Goal: Find specific page/section: Find specific page/section

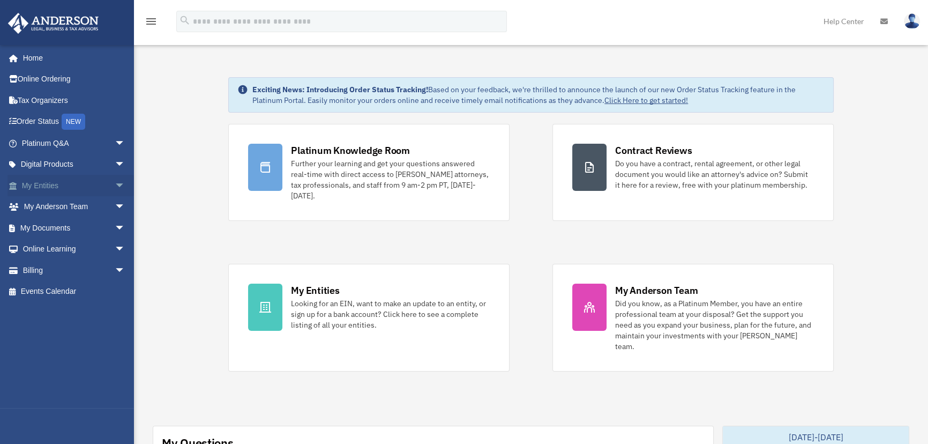
click at [115, 182] on span "arrow_drop_down" at bounding box center [125, 186] width 21 height 22
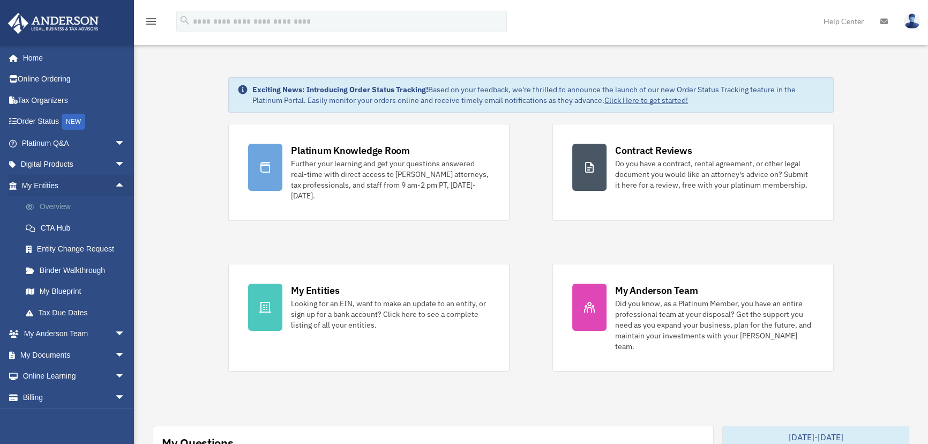
click at [66, 207] on link "Overview" at bounding box center [78, 206] width 126 height 21
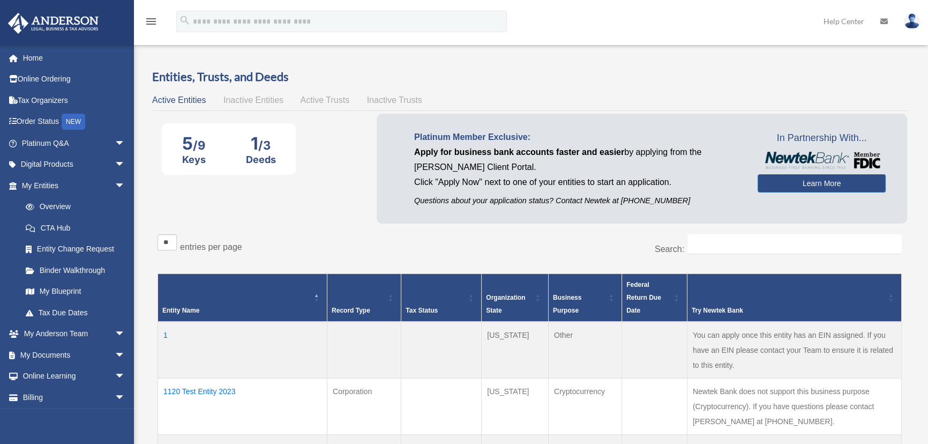
click at [316, 101] on span "Active Trusts" at bounding box center [325, 99] width 49 height 9
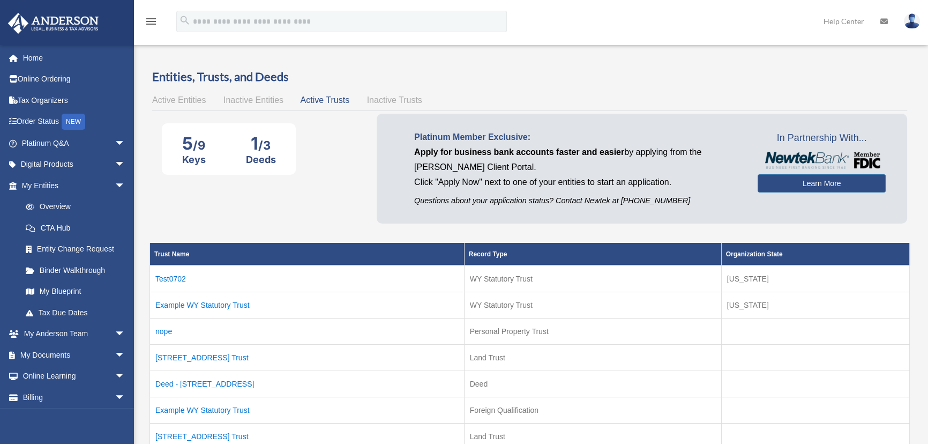
click at [188, 96] on span "Active Entities" at bounding box center [179, 99] width 54 height 9
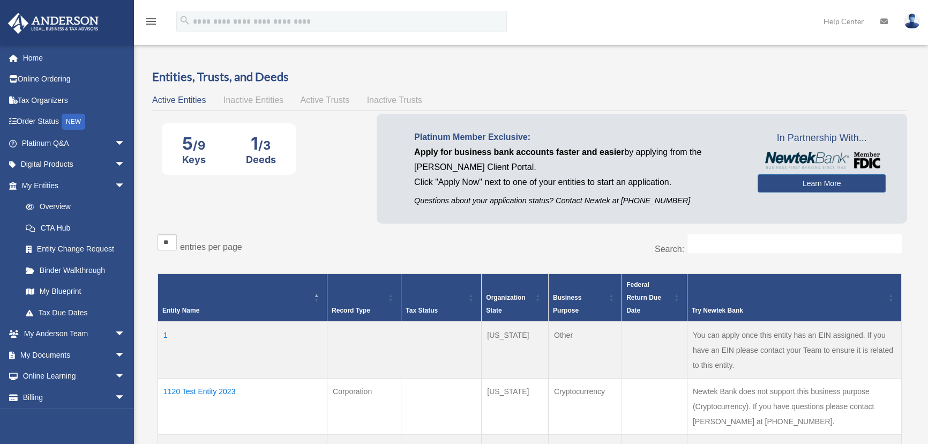
click at [252, 96] on span "Inactive Entities" at bounding box center [253, 99] width 60 height 9
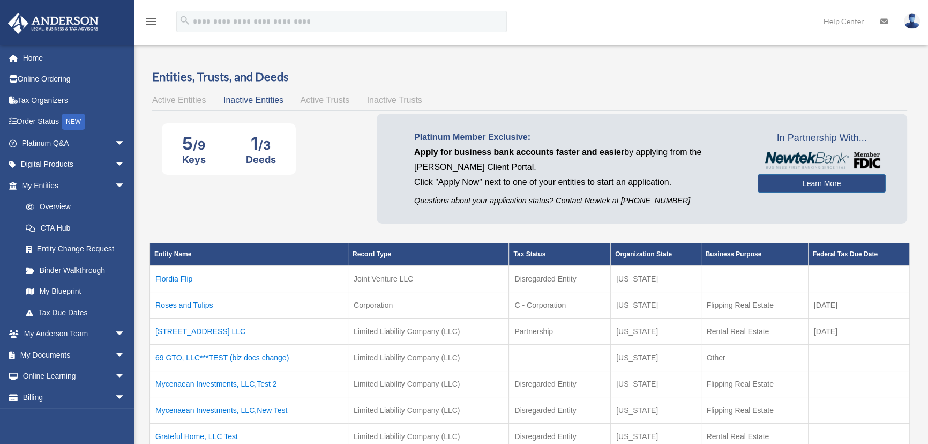
click at [307, 96] on span "Active Trusts" at bounding box center [325, 99] width 49 height 9
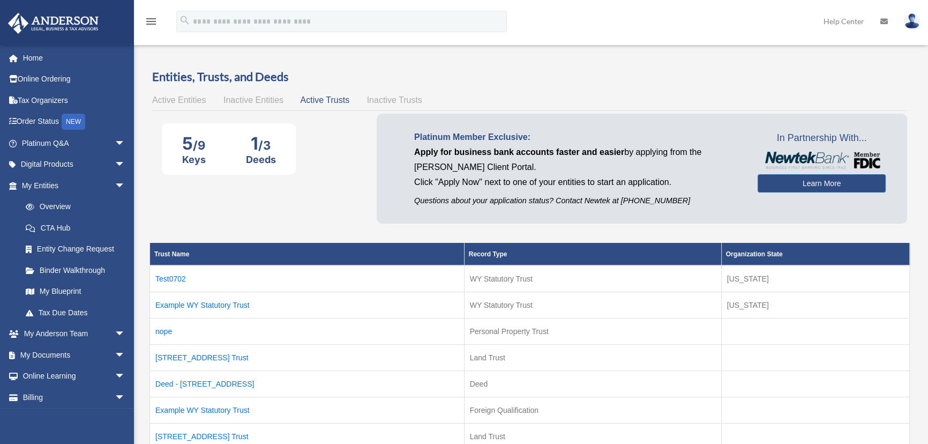
click at [401, 97] on span "Inactive Trusts" at bounding box center [394, 99] width 55 height 9
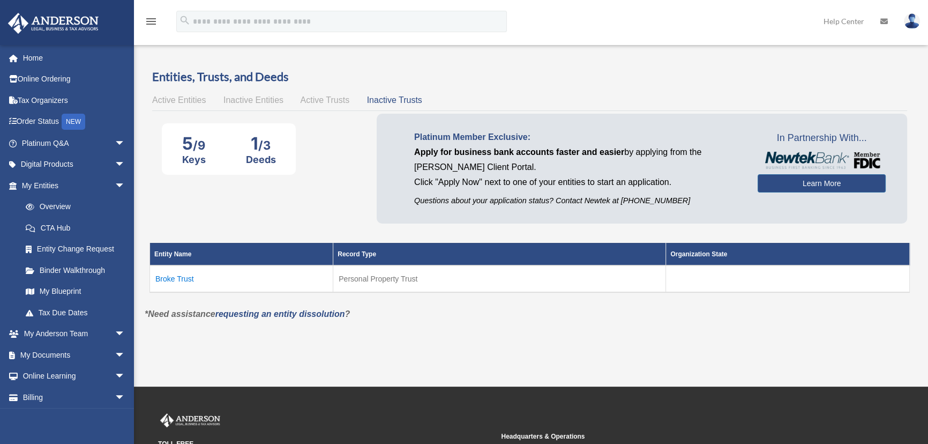
click at [321, 99] on span "Active Trusts" at bounding box center [325, 99] width 49 height 9
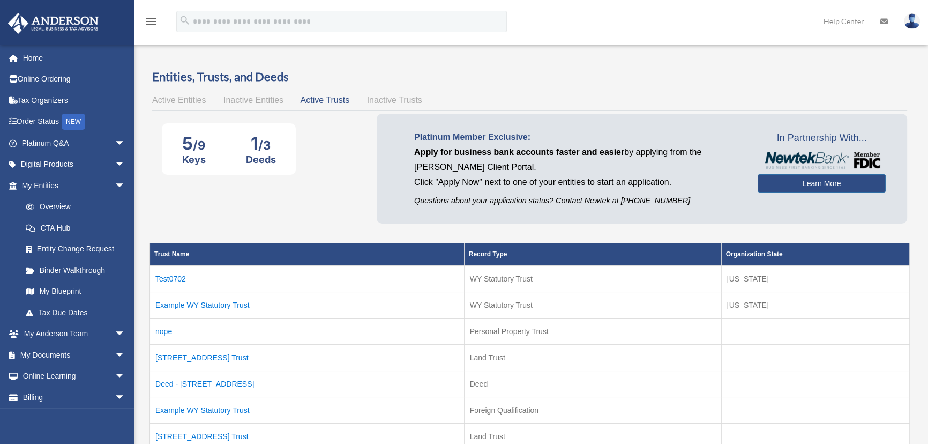
click at [265, 101] on span "Inactive Entities" at bounding box center [253, 99] width 60 height 9
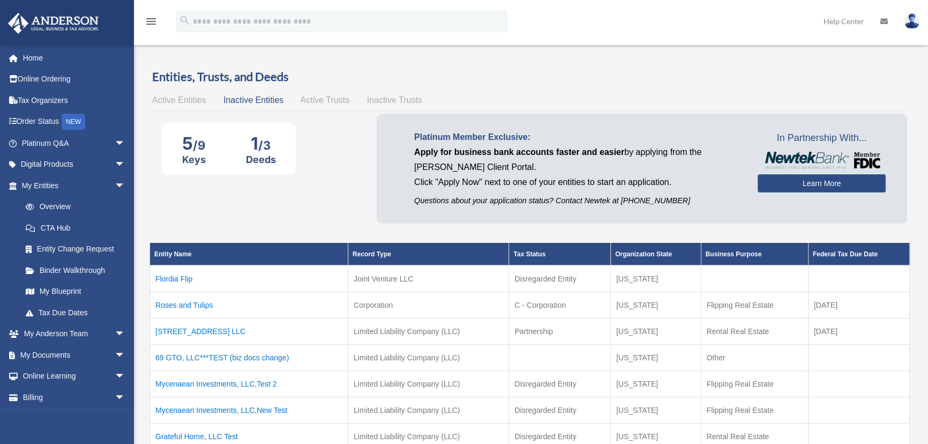
click at [185, 93] on div "Active Entities Inactive Entities Active Trusts Inactive Trusts" at bounding box center [529, 100] width 755 height 15
click at [185, 99] on span "Active Entities" at bounding box center [179, 99] width 54 height 9
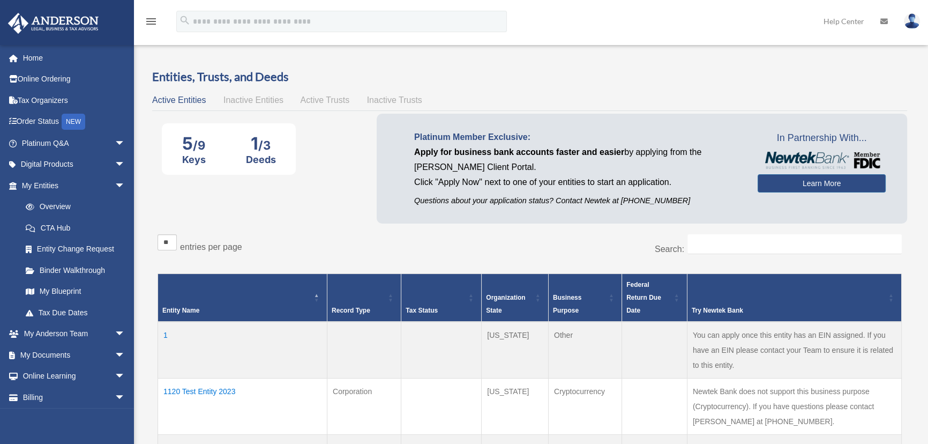
click at [317, 101] on span "Active Trusts" at bounding box center [325, 99] width 49 height 9
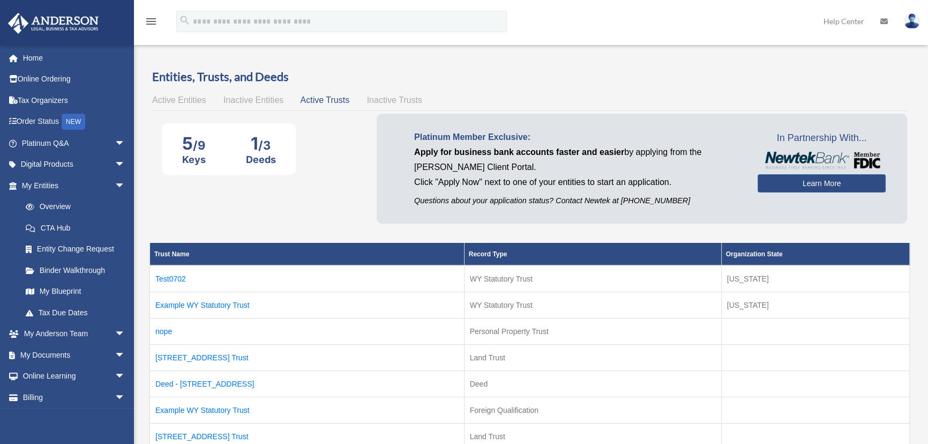
click at [244, 102] on span "Inactive Entities" at bounding box center [253, 99] width 60 height 9
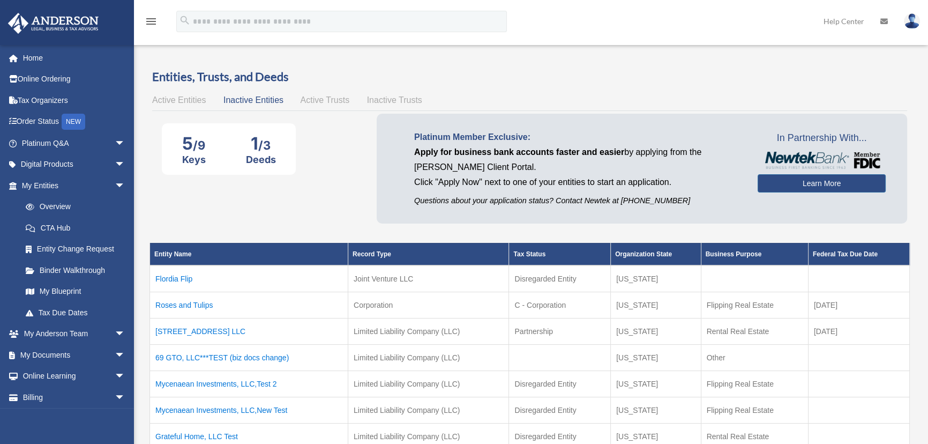
click at [333, 97] on span "Active Trusts" at bounding box center [325, 99] width 49 height 9
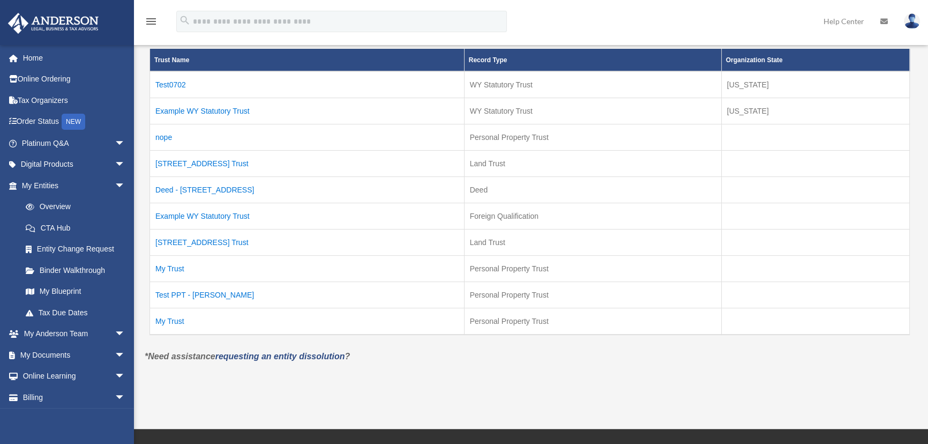
scroll to position [194, 0]
